Goal: Information Seeking & Learning: Learn about a topic

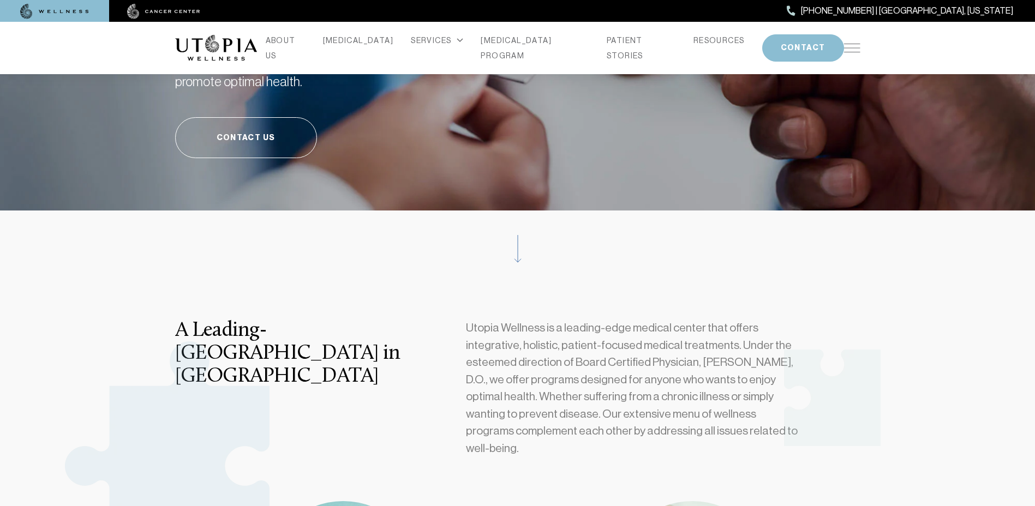
scroll to position [382, 0]
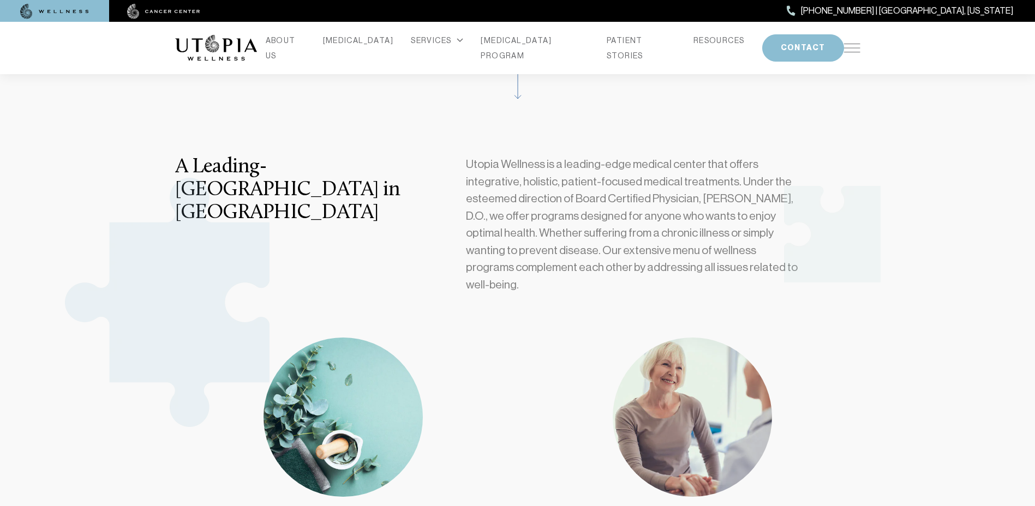
click at [325, 236] on div "A Leading-[GEOGRAPHIC_DATA] in [GEOGRAPHIC_DATA]" at bounding box center [314, 234] width 291 height 156
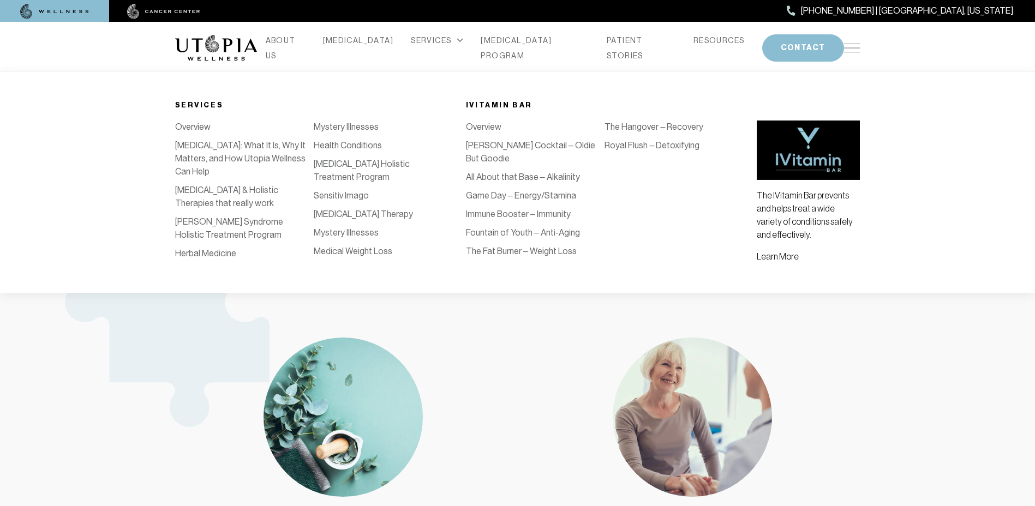
click at [278, 192] on link "[MEDICAL_DATA] & Holistic Therapies that really work" at bounding box center [226, 196] width 103 height 23
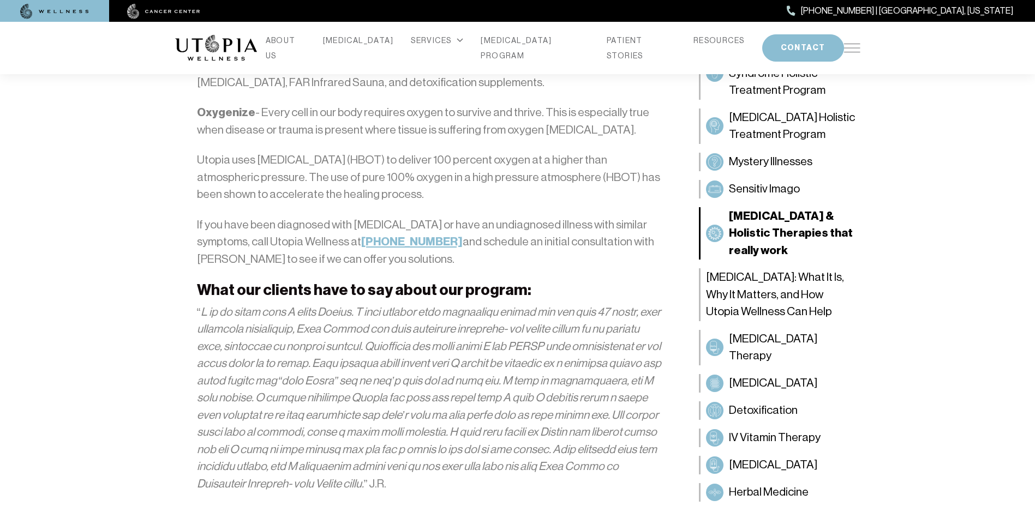
scroll to position [1910, 0]
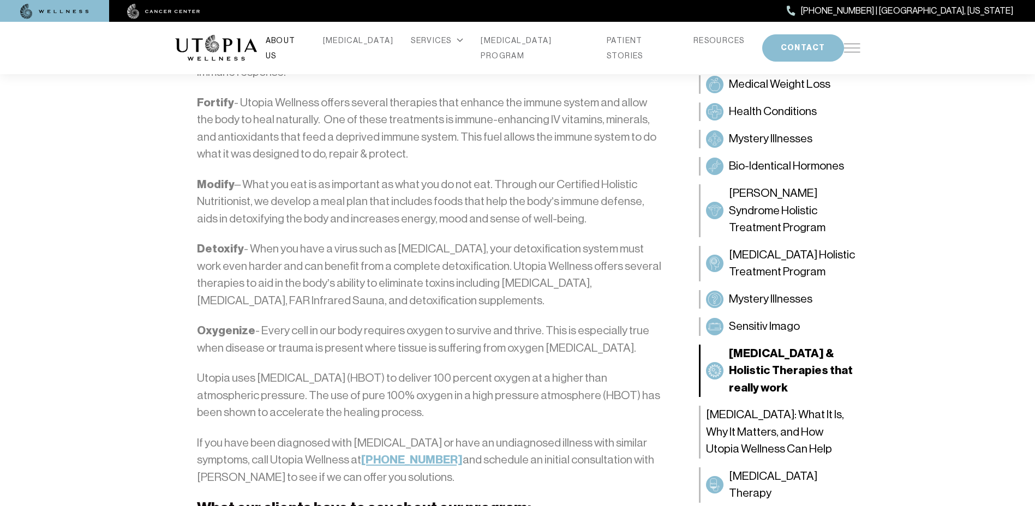
click at [306, 45] on link "ABOUT US" at bounding box center [286, 48] width 40 height 31
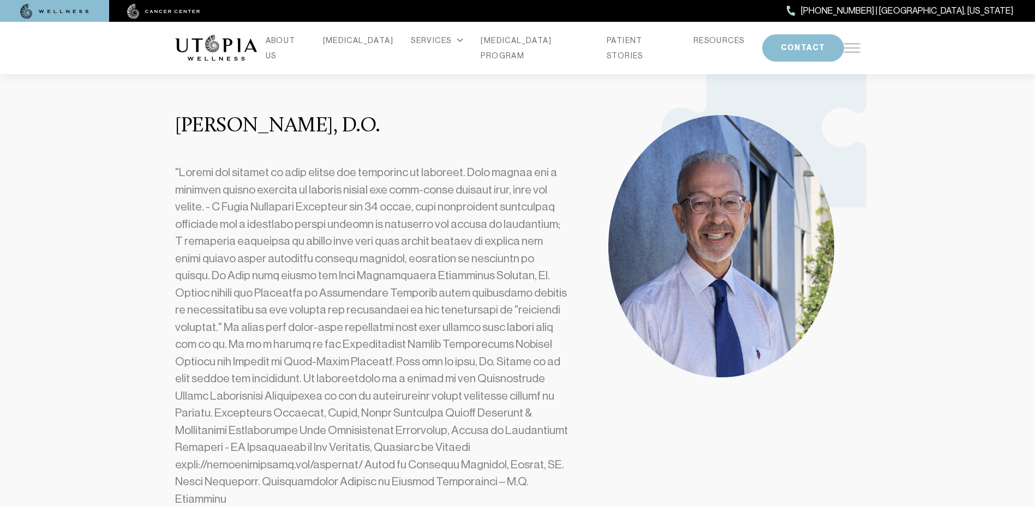
scroll to position [437, 0]
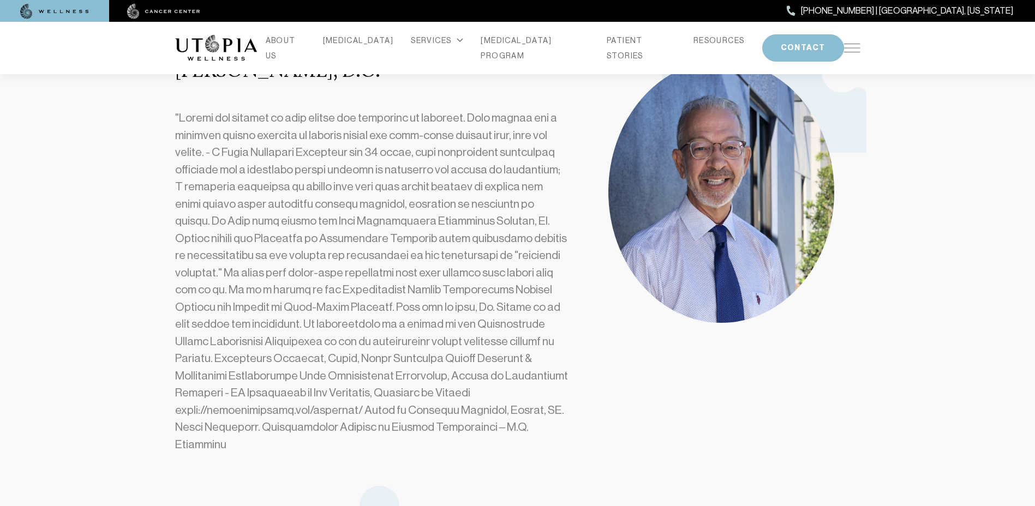
click at [915, 192] on section "Dr. Douglas L. Nelson, D.O." at bounding box center [517, 261] width 1035 height 538
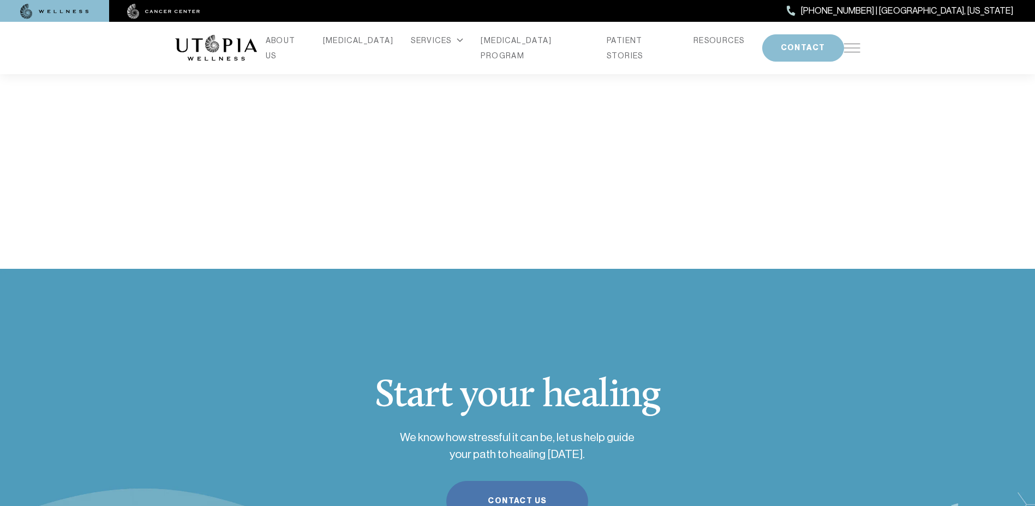
scroll to position [2783, 0]
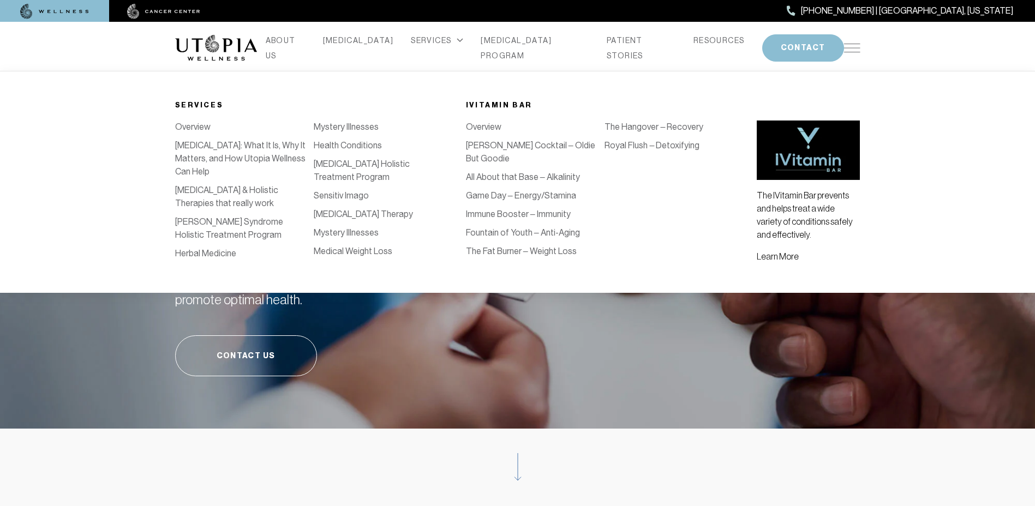
click at [343, 238] on link "Mystery Illnesses" at bounding box center [346, 233] width 65 height 10
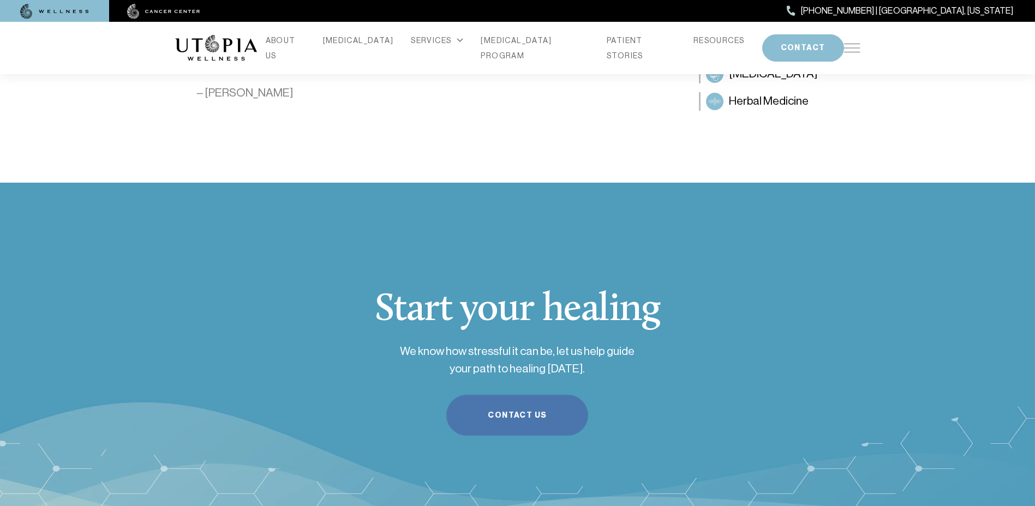
scroll to position [1528, 0]
